Goal: Information Seeking & Learning: Learn about a topic

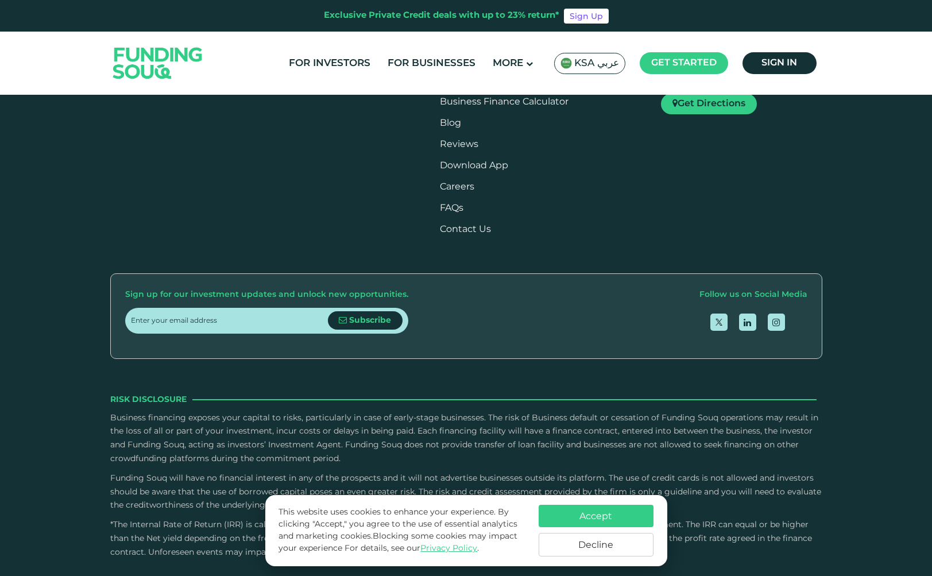
type tc-range-slider "4"
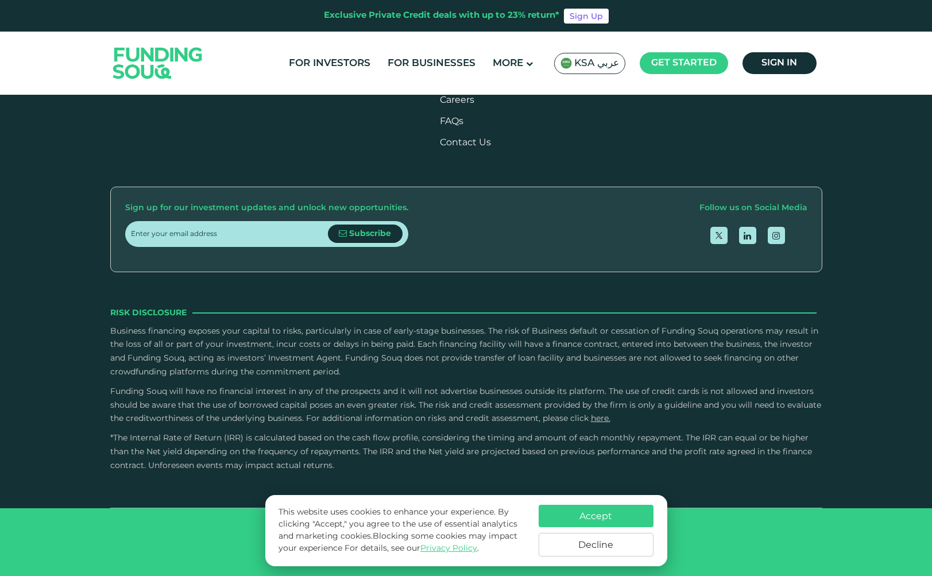
scroll to position [2113, 0]
click at [586, 518] on button "Accept" at bounding box center [595, 516] width 115 height 22
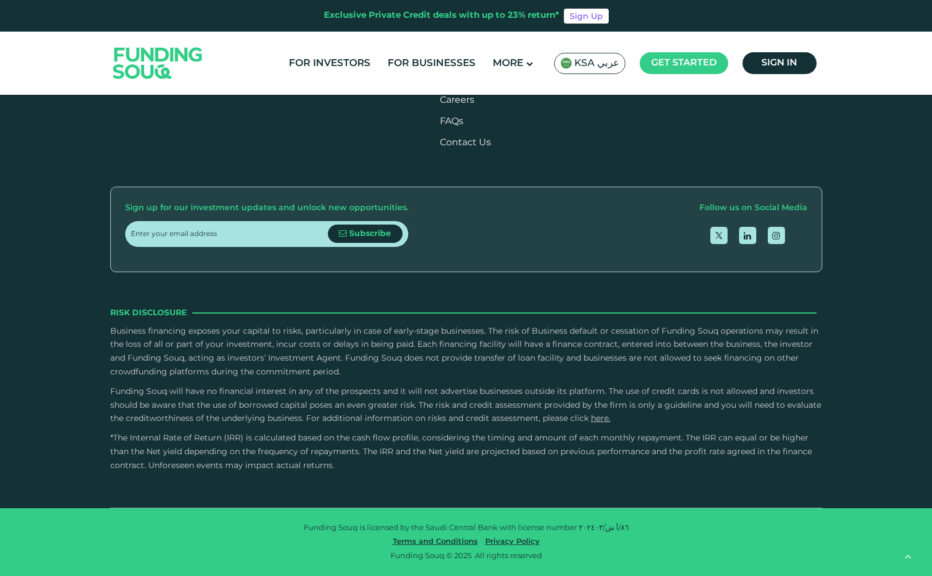
scroll to position [2311, 0]
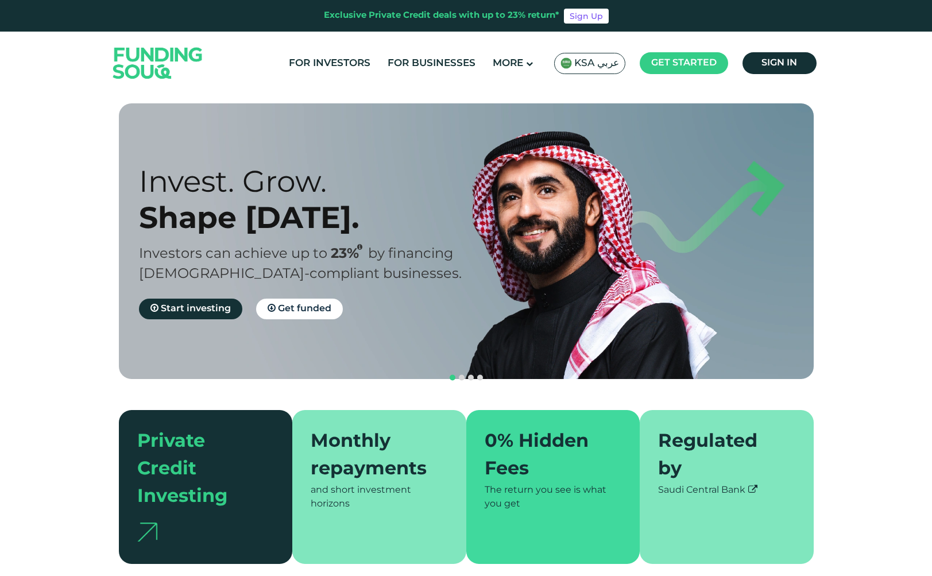
scroll to position [0, 0]
